Goal: Find specific page/section: Find specific page/section

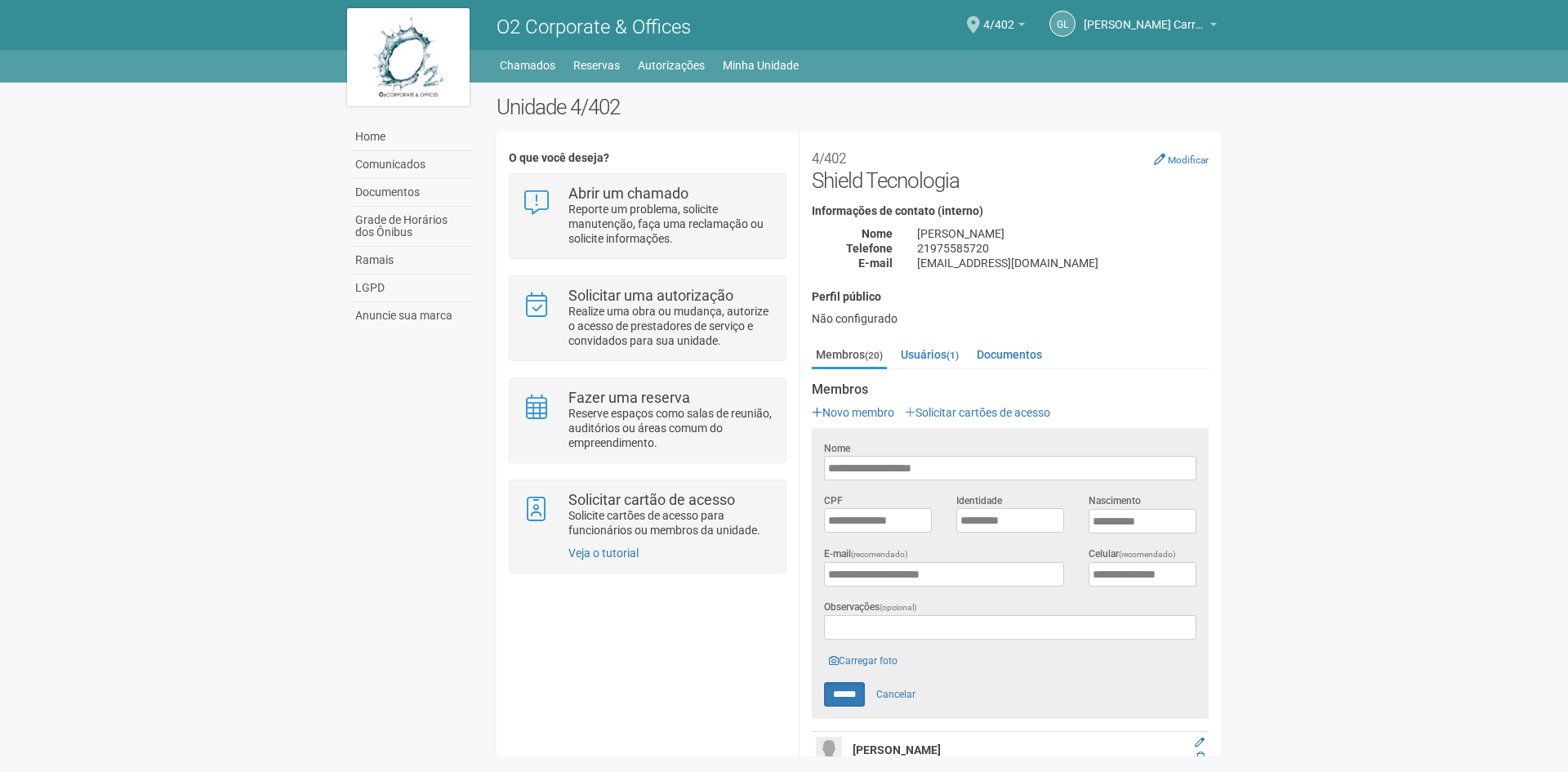
click at [1286, 539] on body "Aguarde... O2 Corporate & Offices GL [PERSON_NAME] dos Reis [PERSON_NAME] dos R…" at bounding box center [784, 386] width 1568 height 772
click at [869, 346] on link "Membros (20)" at bounding box center [850, 355] width 75 height 27
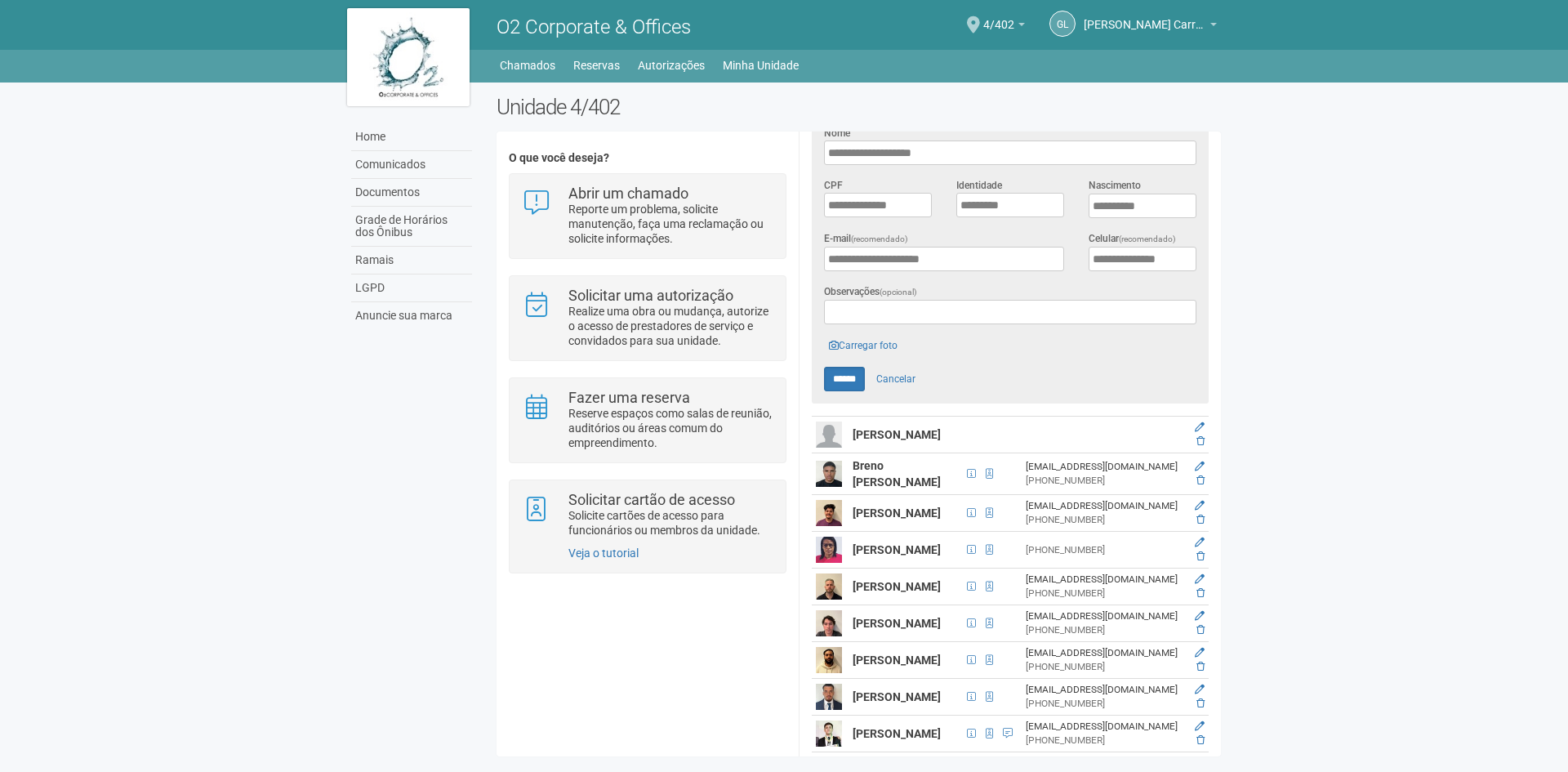
scroll to position [414, 0]
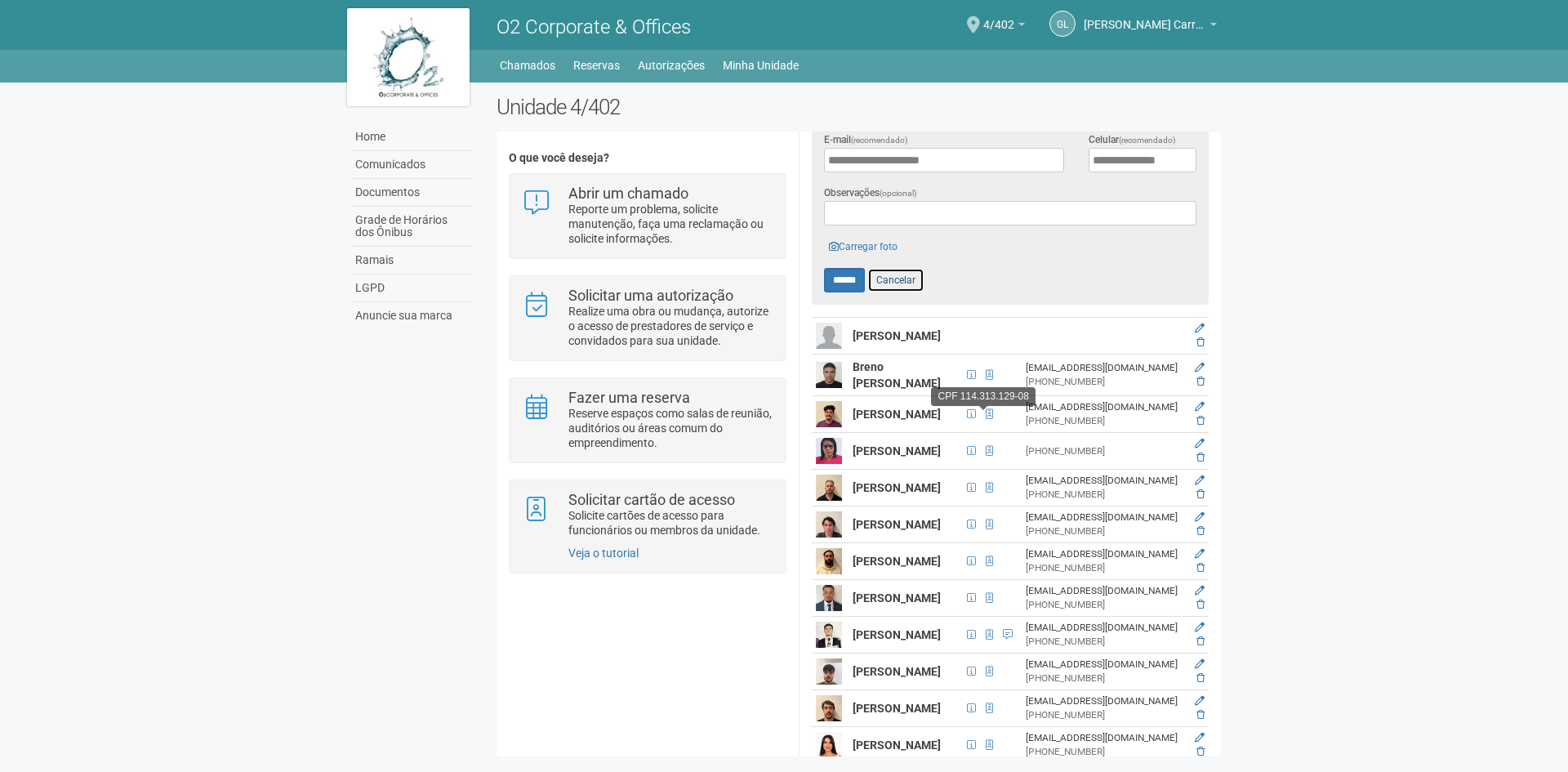
click at [913, 278] on link "Cancelar" at bounding box center [896, 280] width 58 height 25
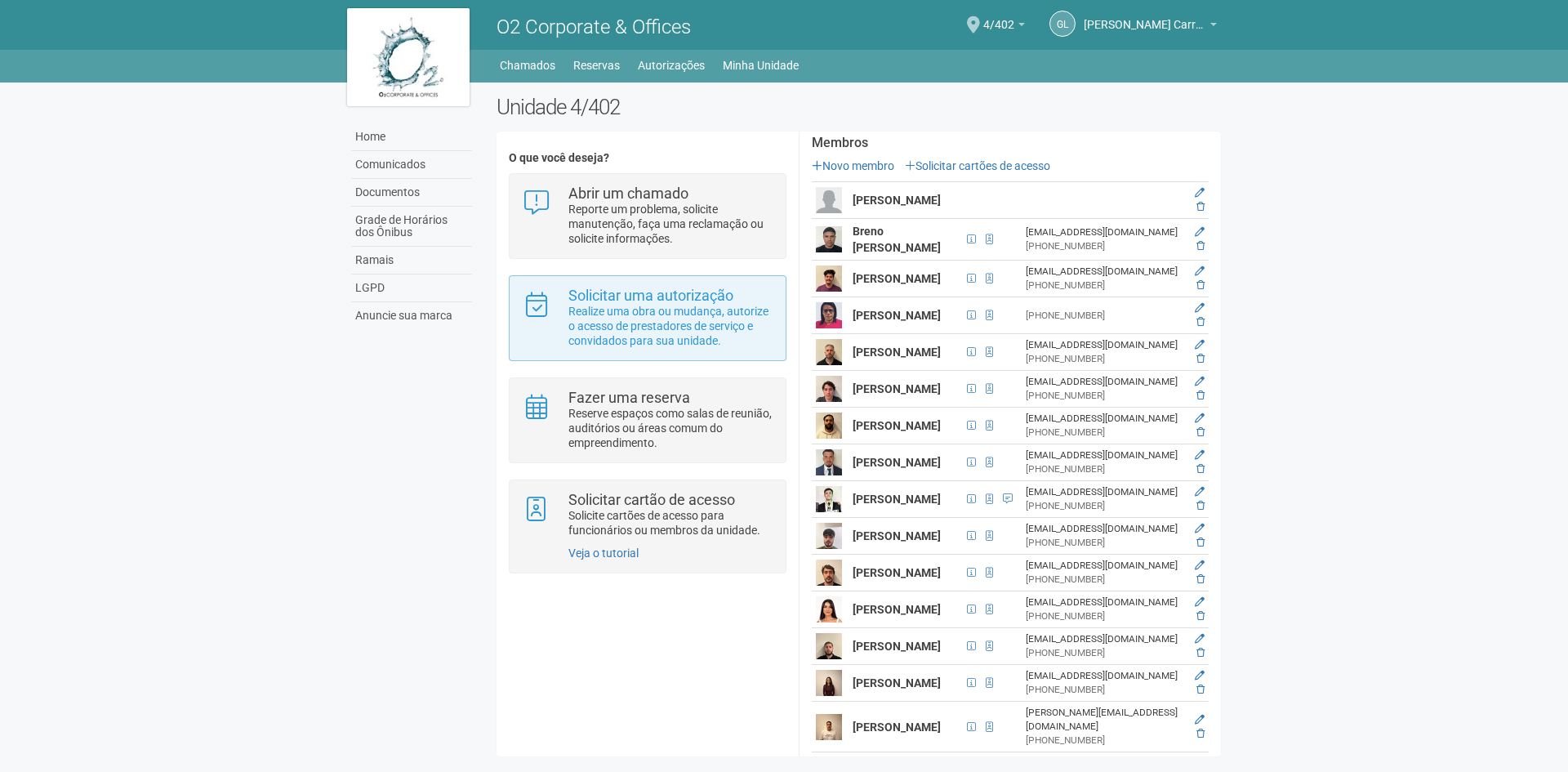
scroll to position [253, 0]
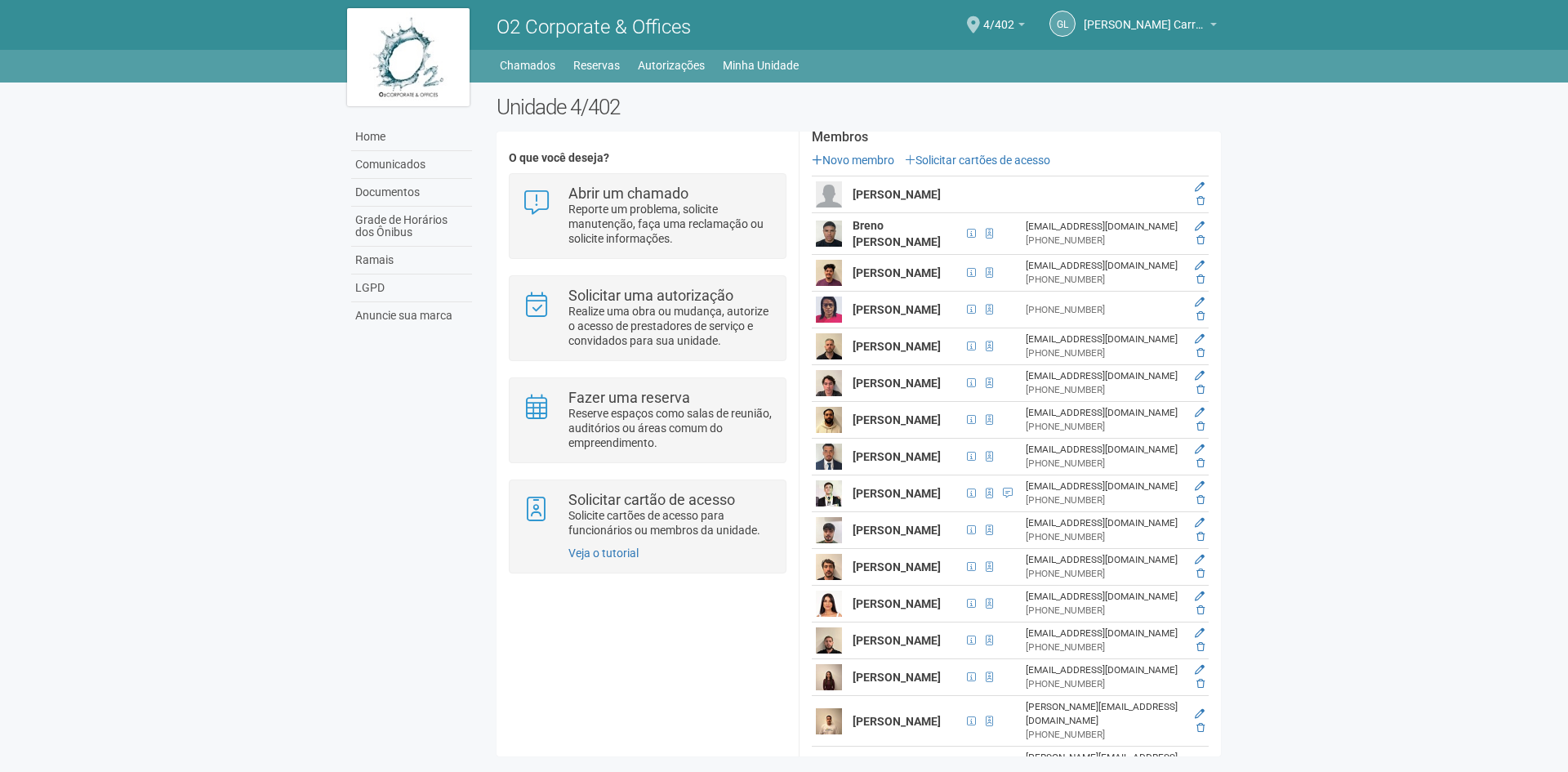
click at [870, 233] on td "Breno [PERSON_NAME]" at bounding box center [905, 234] width 113 height 41
click at [870, 232] on strong "Breno [PERSON_NAME]" at bounding box center [897, 233] width 89 height 29
copy tr "Breno [PERSON_NAME]"
click at [902, 353] on strong "[PERSON_NAME]" at bounding box center [897, 346] width 89 height 13
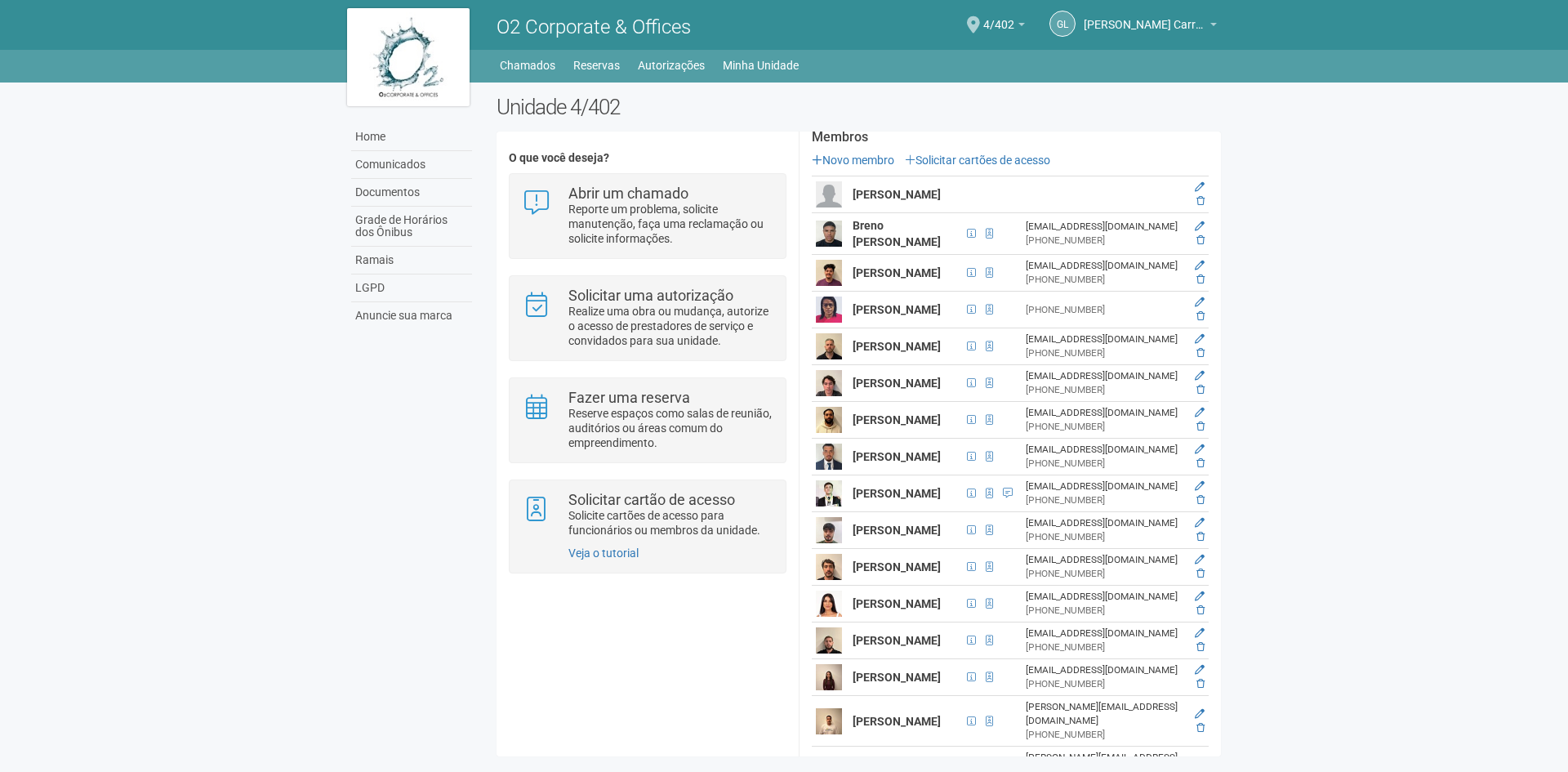
click at [893, 389] on strong "[PERSON_NAME]" at bounding box center [897, 383] width 89 height 13
click at [883, 387] on strong "[PERSON_NAME]" at bounding box center [897, 383] width 89 height 13
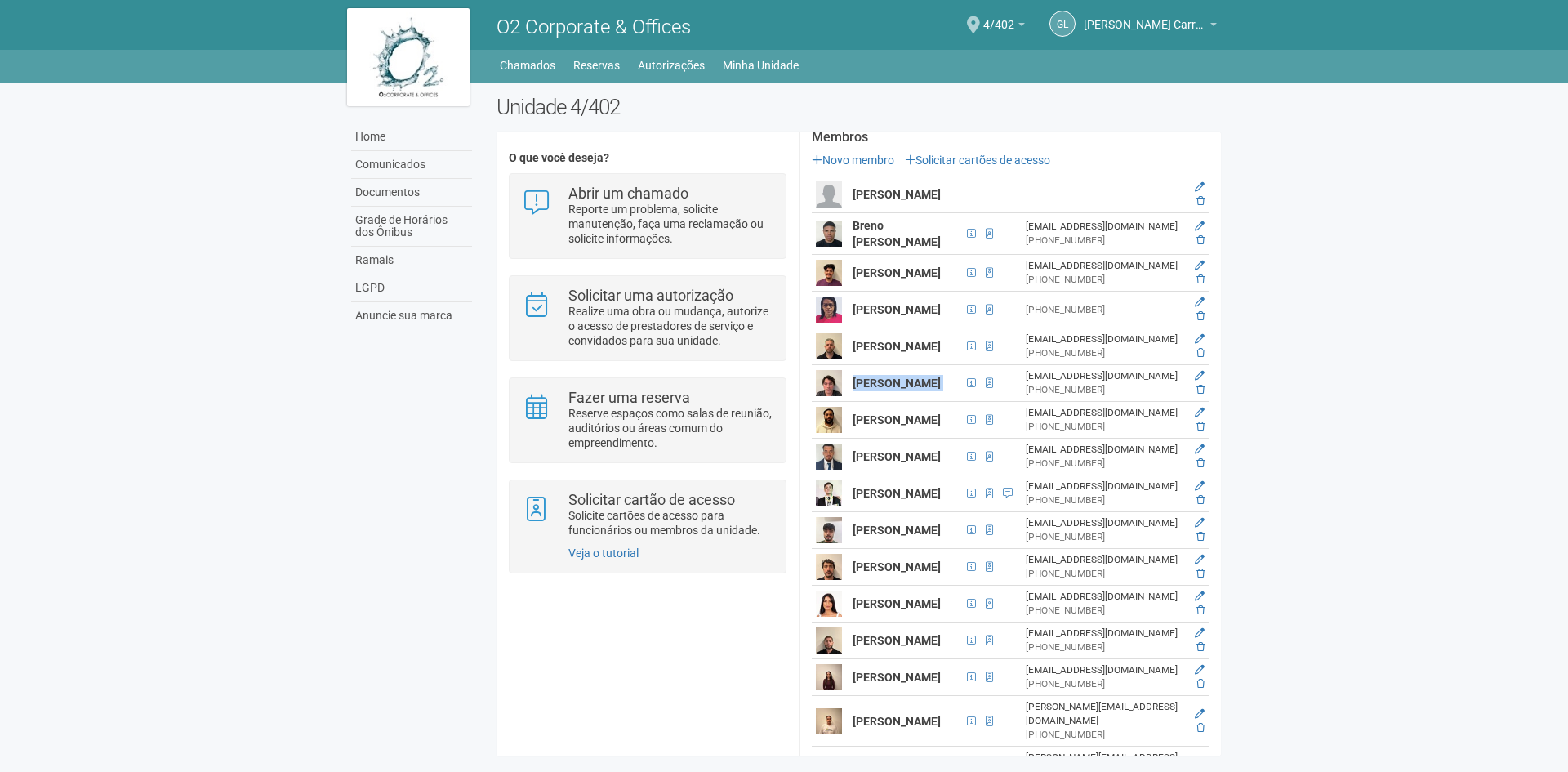
copy tr "[PERSON_NAME]"
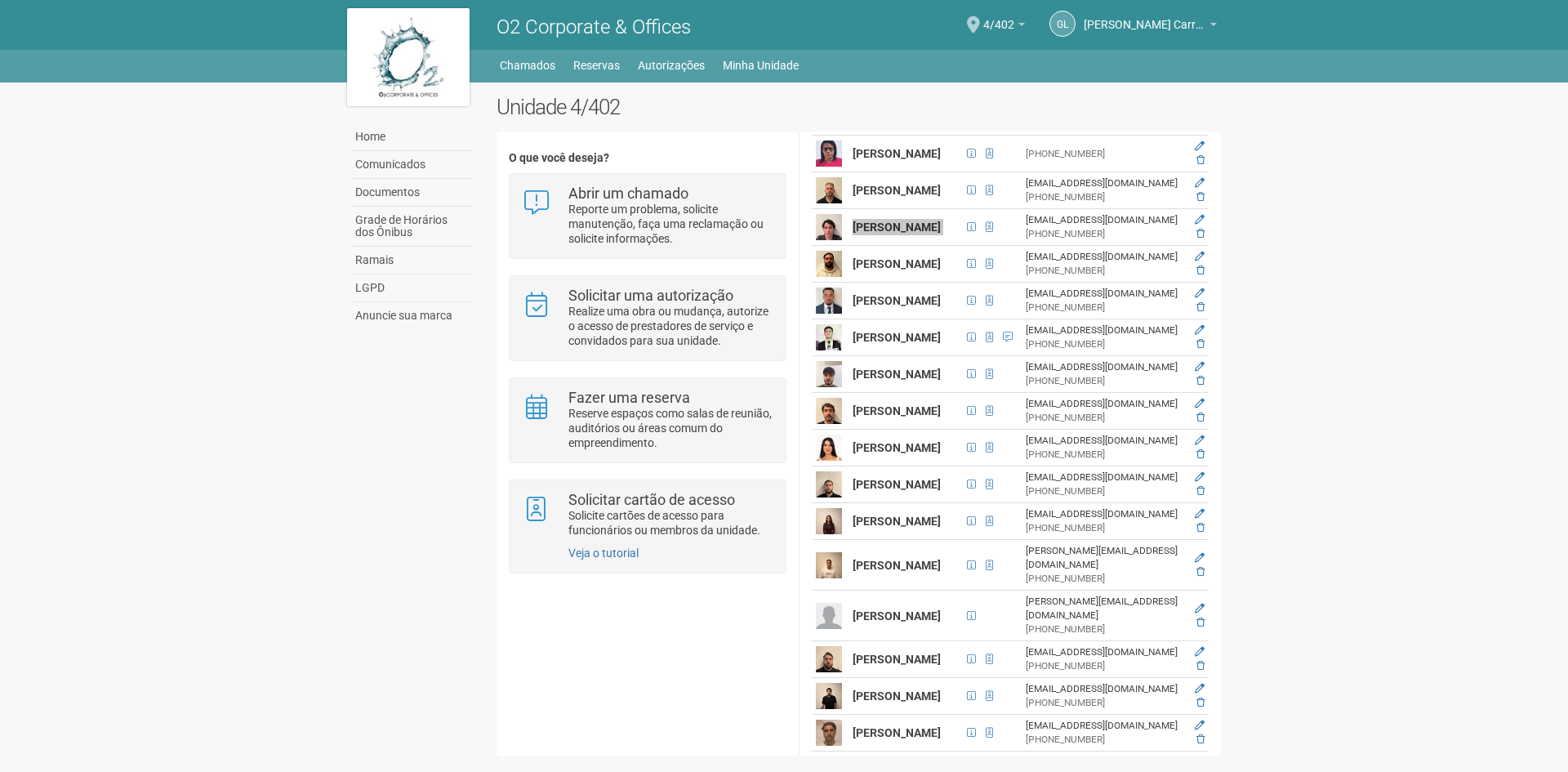
scroll to position [416, 0]
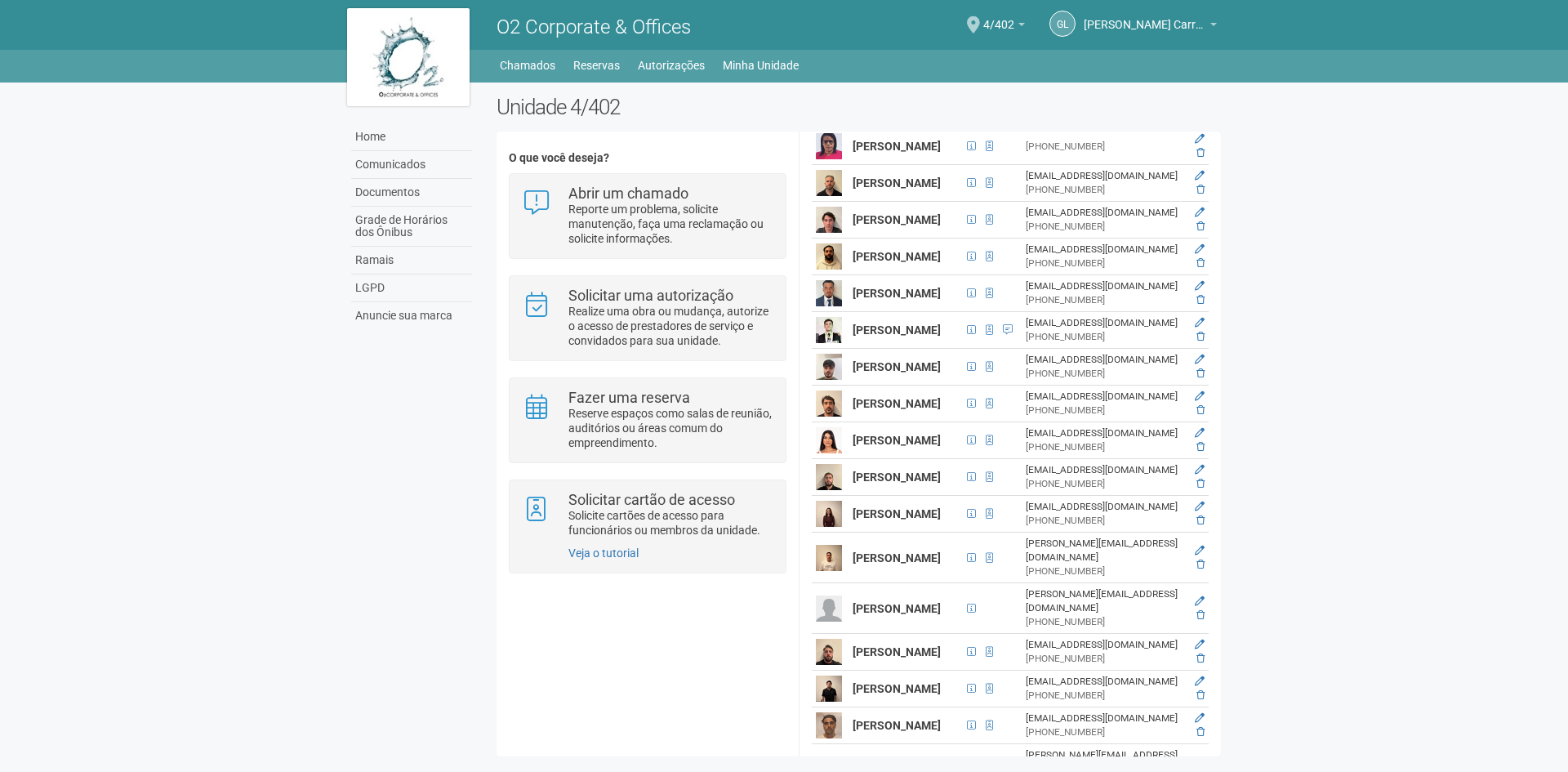
click at [883, 410] on strong "[PERSON_NAME]" at bounding box center [897, 403] width 89 height 13
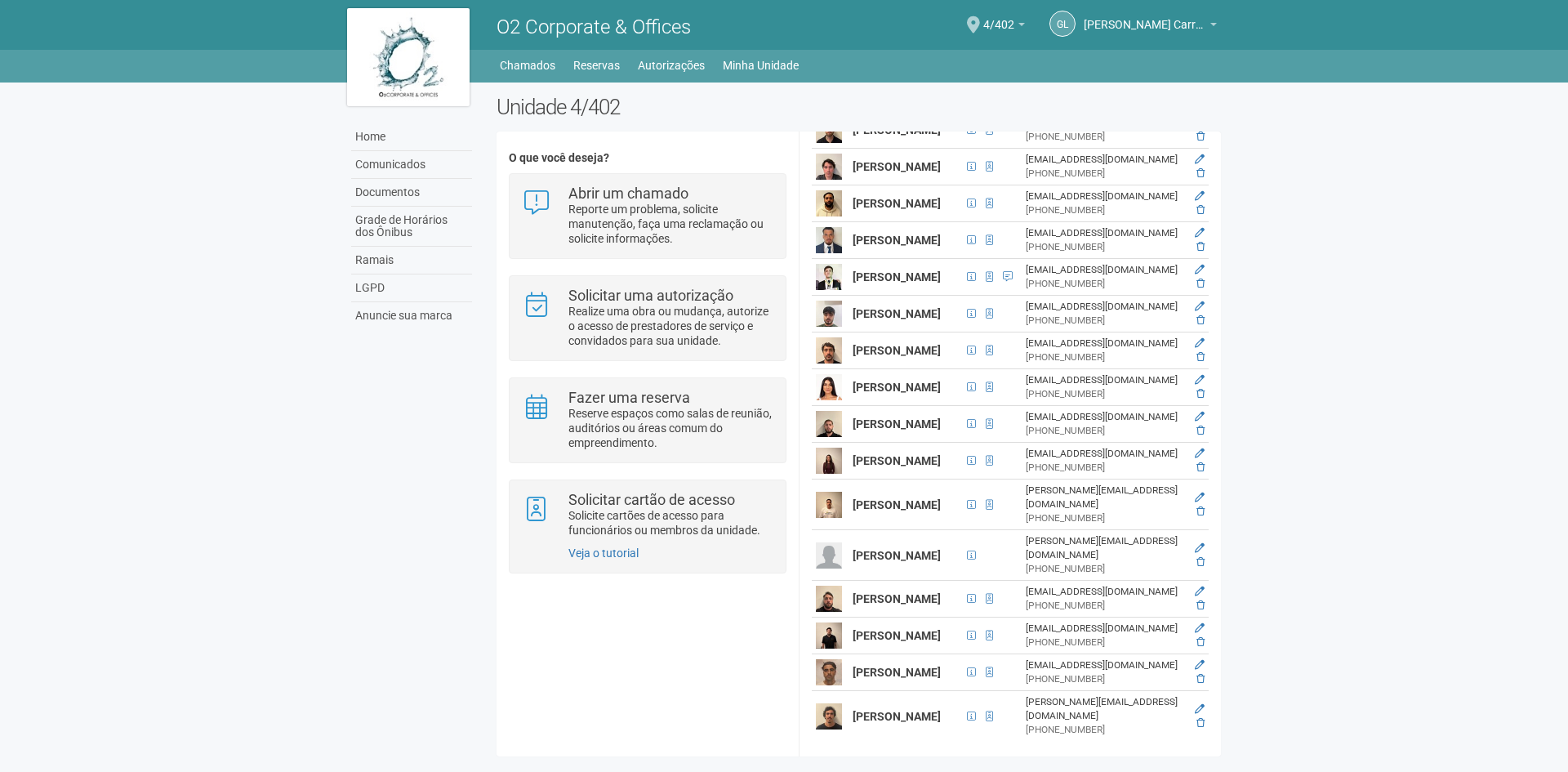
scroll to position [498, 0]
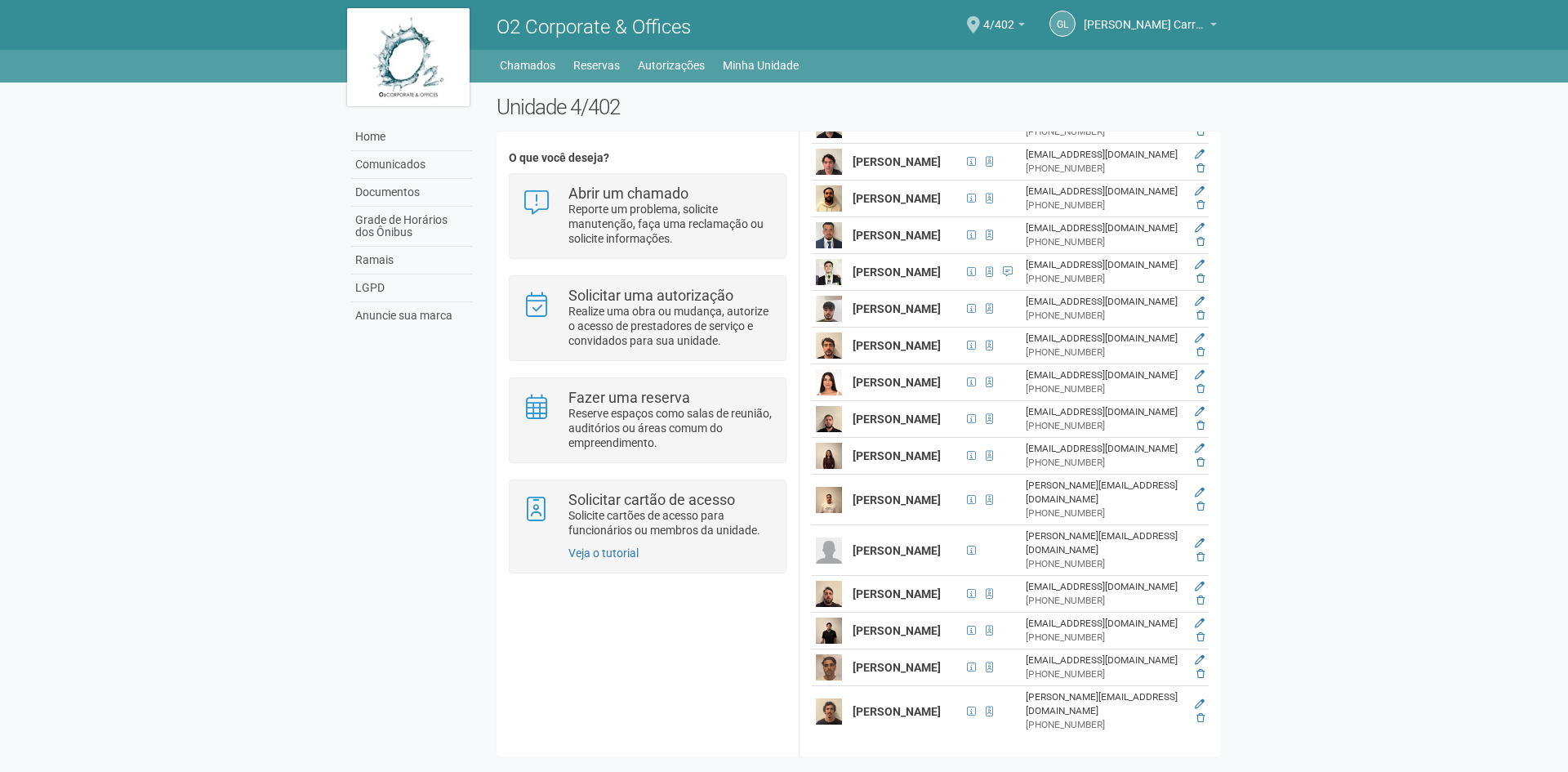
click at [877, 716] on strong "[PERSON_NAME]" at bounding box center [897, 712] width 89 height 13
copy tr "[PERSON_NAME]"
click at [289, 461] on body "Aguarde... O2 Corporate & Offices GL [PERSON_NAME] dos Reis [PERSON_NAME] dos R…" at bounding box center [784, 386] width 1568 height 772
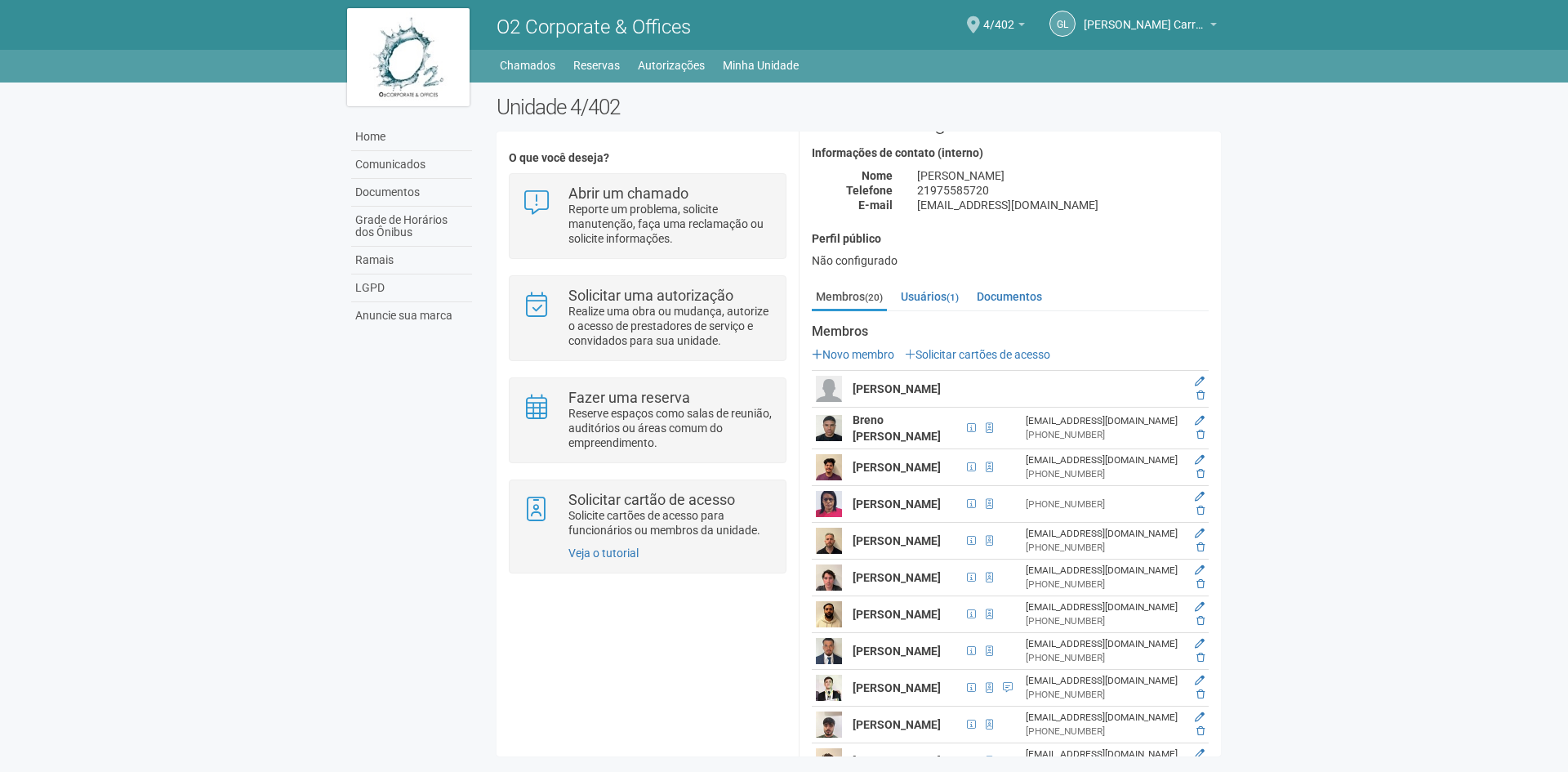
scroll to position [8, 0]
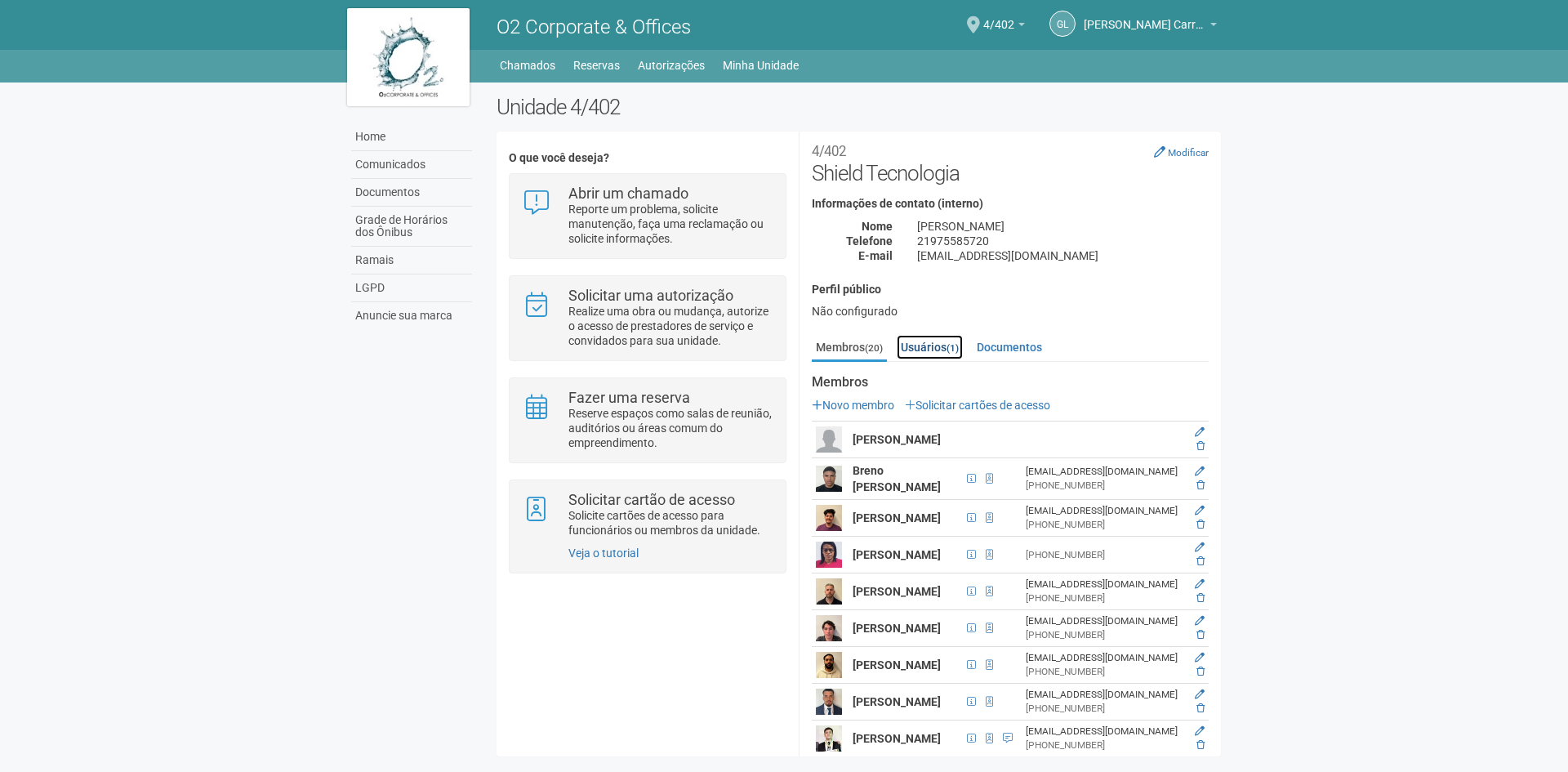
click at [928, 339] on link "Usuários (1)" at bounding box center [930, 347] width 66 height 25
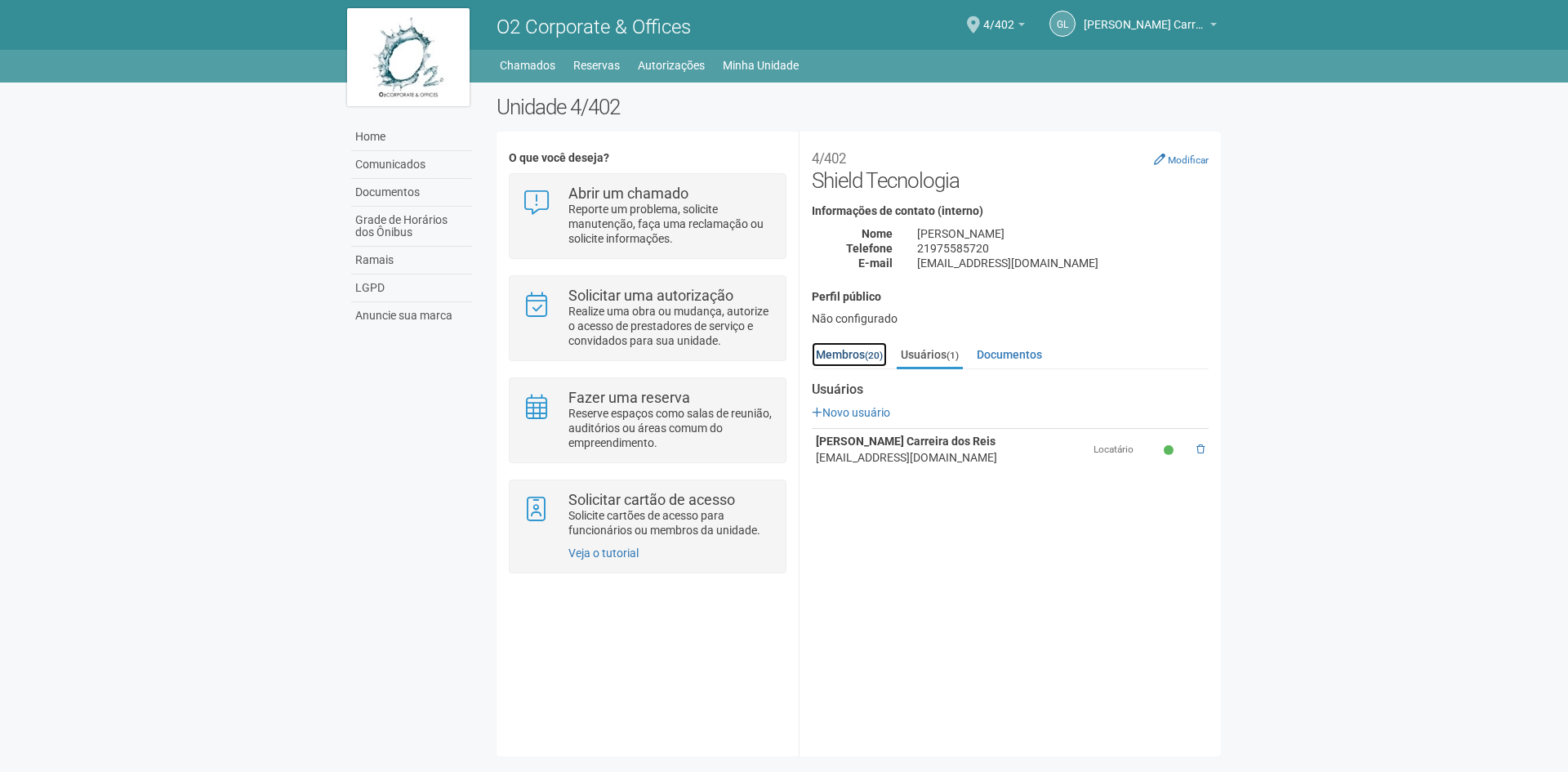
click at [841, 363] on link "Membros (20)" at bounding box center [850, 354] width 75 height 25
